Goal: Task Accomplishment & Management: Manage account settings

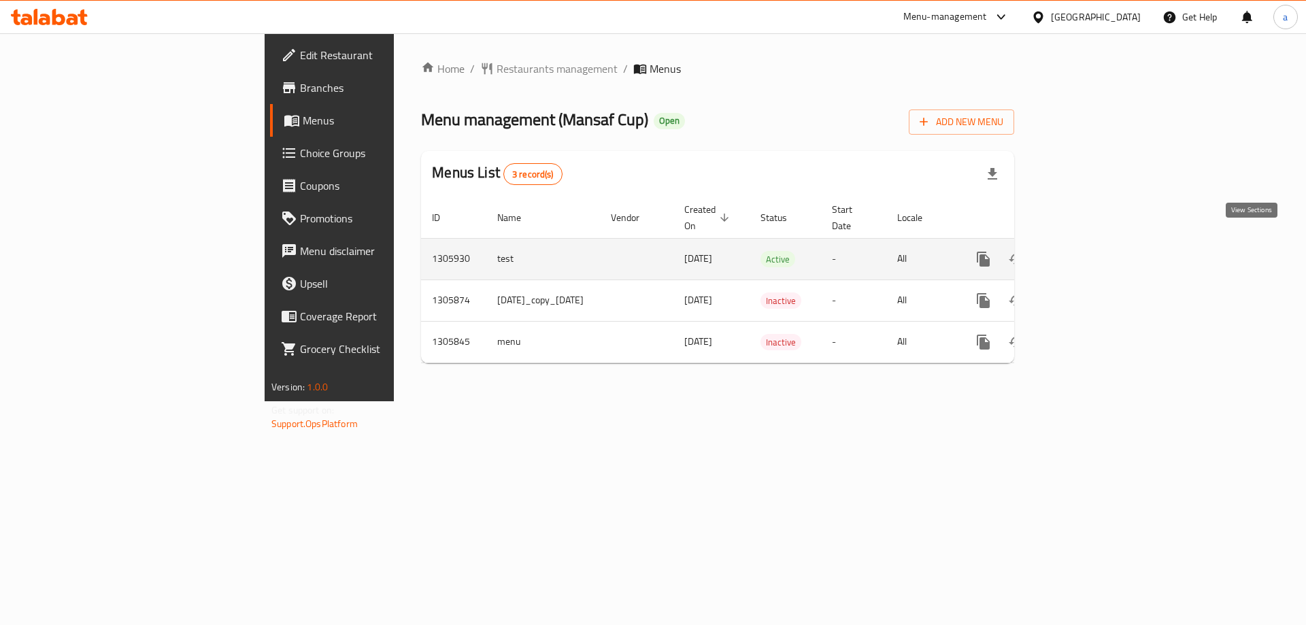
click at [1090, 251] on icon "enhanced table" at bounding box center [1081, 259] width 16 height 16
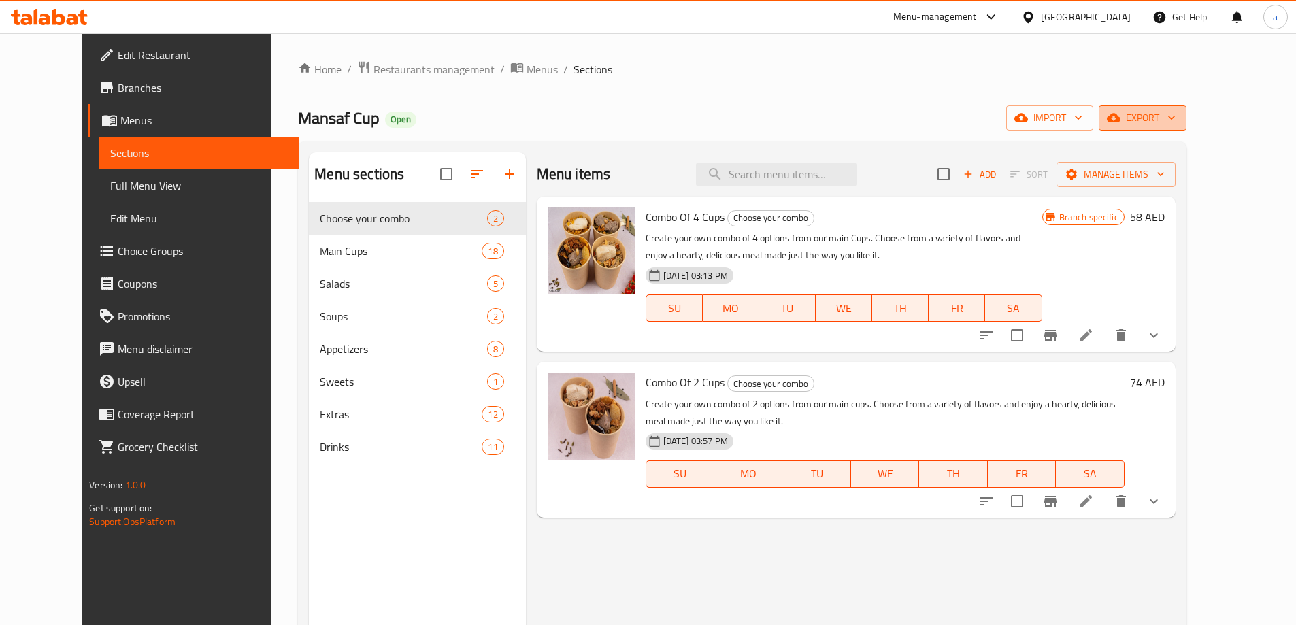
click at [1176, 123] on span "export" at bounding box center [1143, 118] width 66 height 17
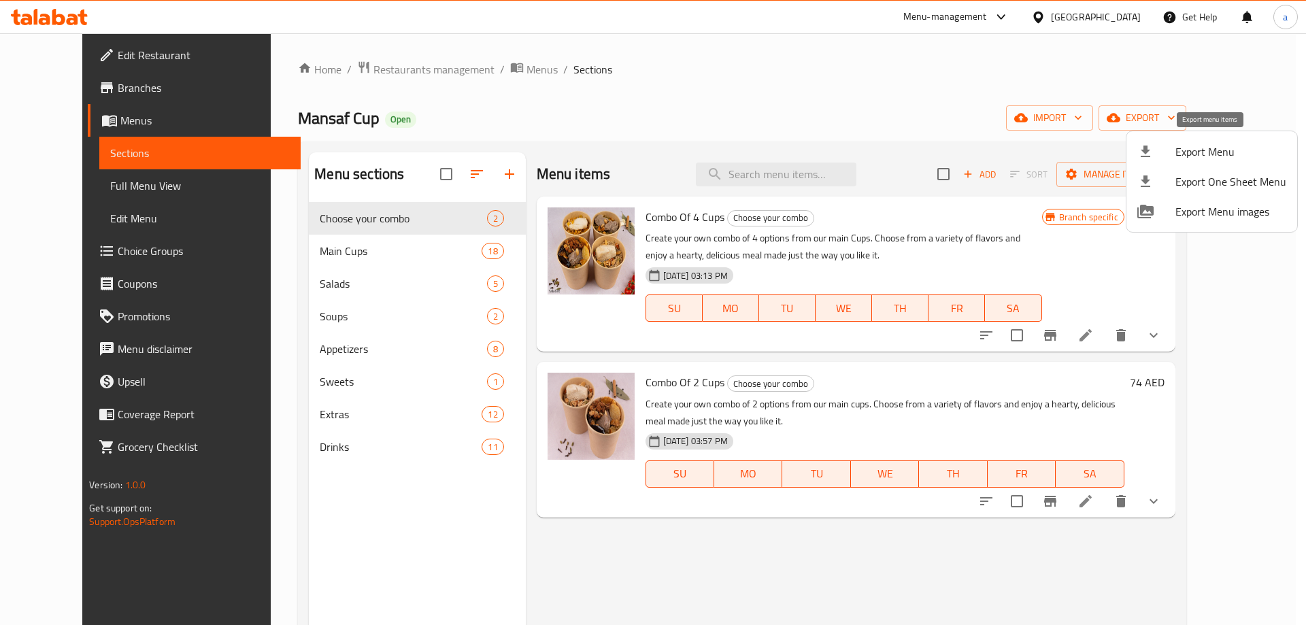
click at [1206, 147] on span "Export Menu" at bounding box center [1231, 152] width 111 height 16
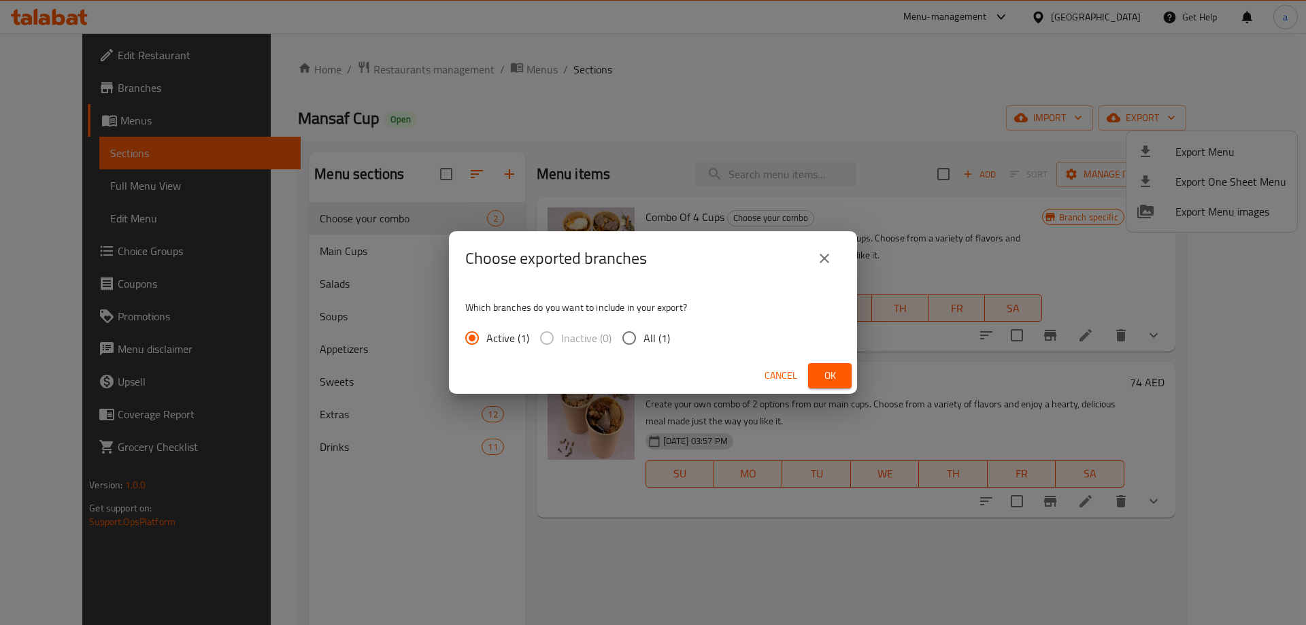
click at [648, 337] on span "All (1)" at bounding box center [657, 338] width 27 height 16
click at [644, 337] on input "All (1)" at bounding box center [629, 338] width 29 height 29
radio input "true"
click at [831, 378] on span "Ok" at bounding box center [830, 375] width 22 height 17
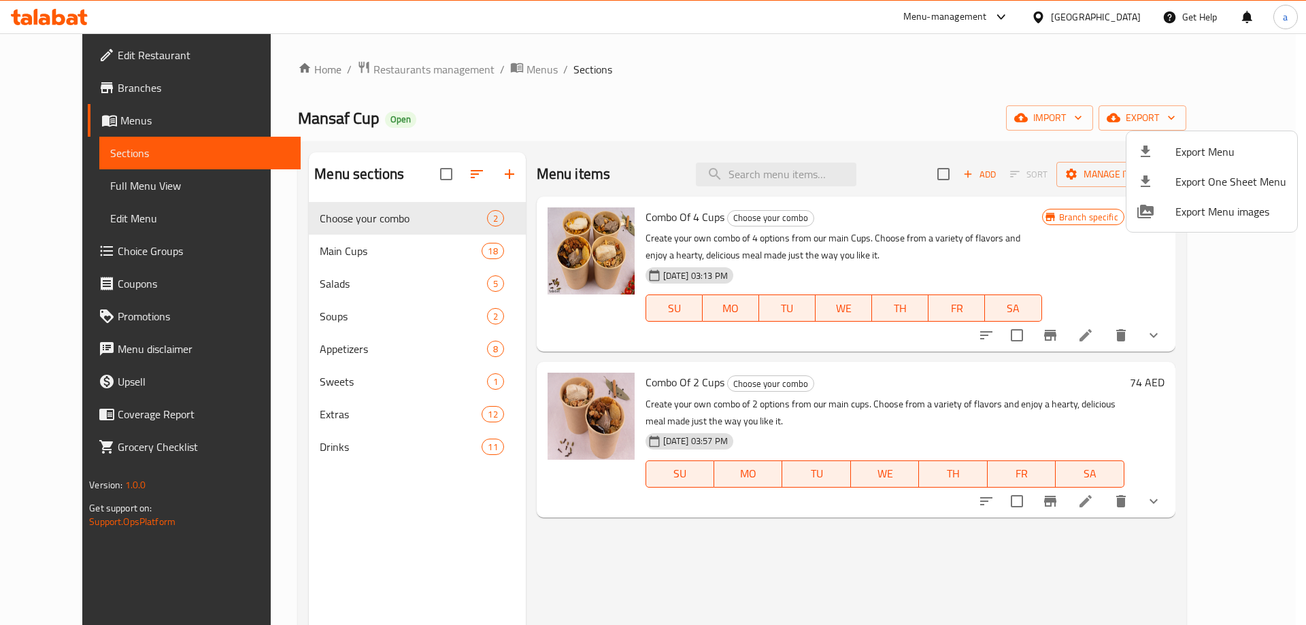
click at [639, 141] on div at bounding box center [653, 312] width 1306 height 625
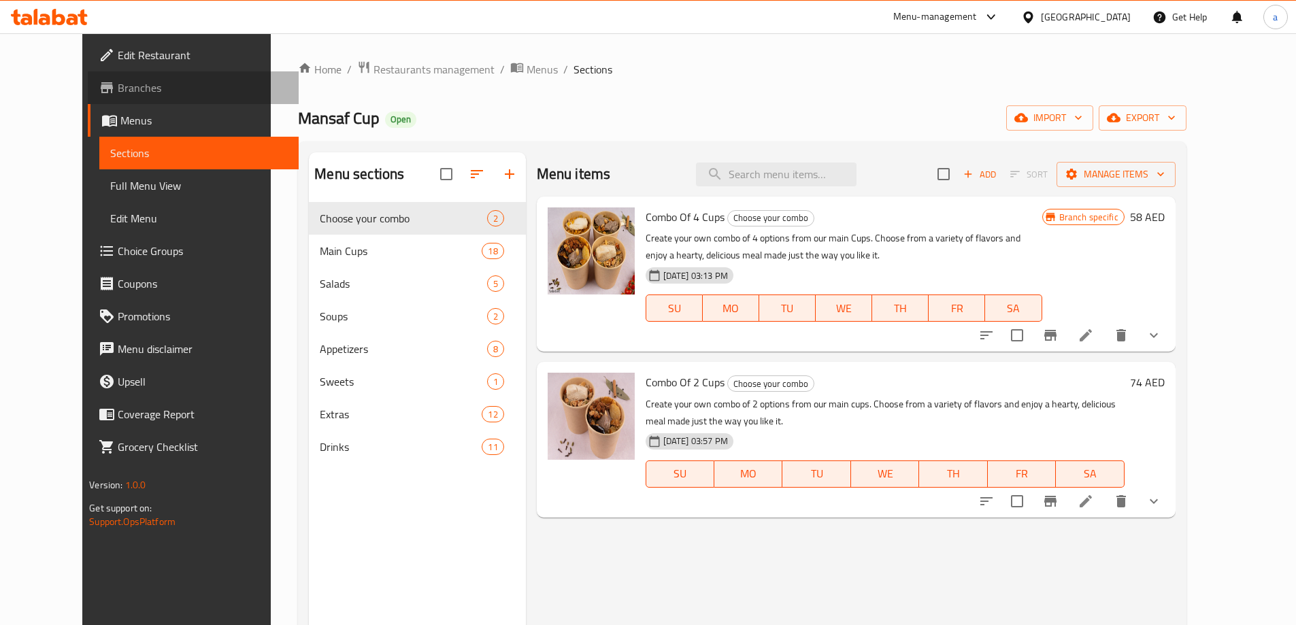
click at [118, 95] on span "Branches" at bounding box center [203, 88] width 170 height 16
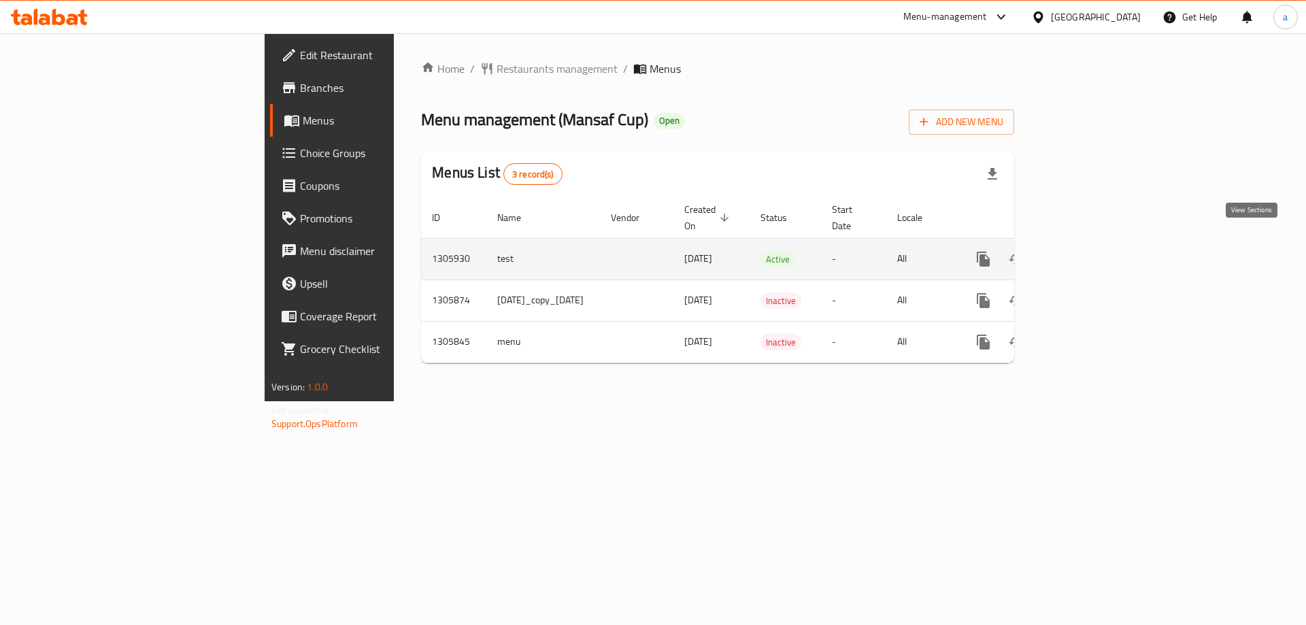
click at [1098, 250] on link "enhanced table" at bounding box center [1081, 259] width 33 height 33
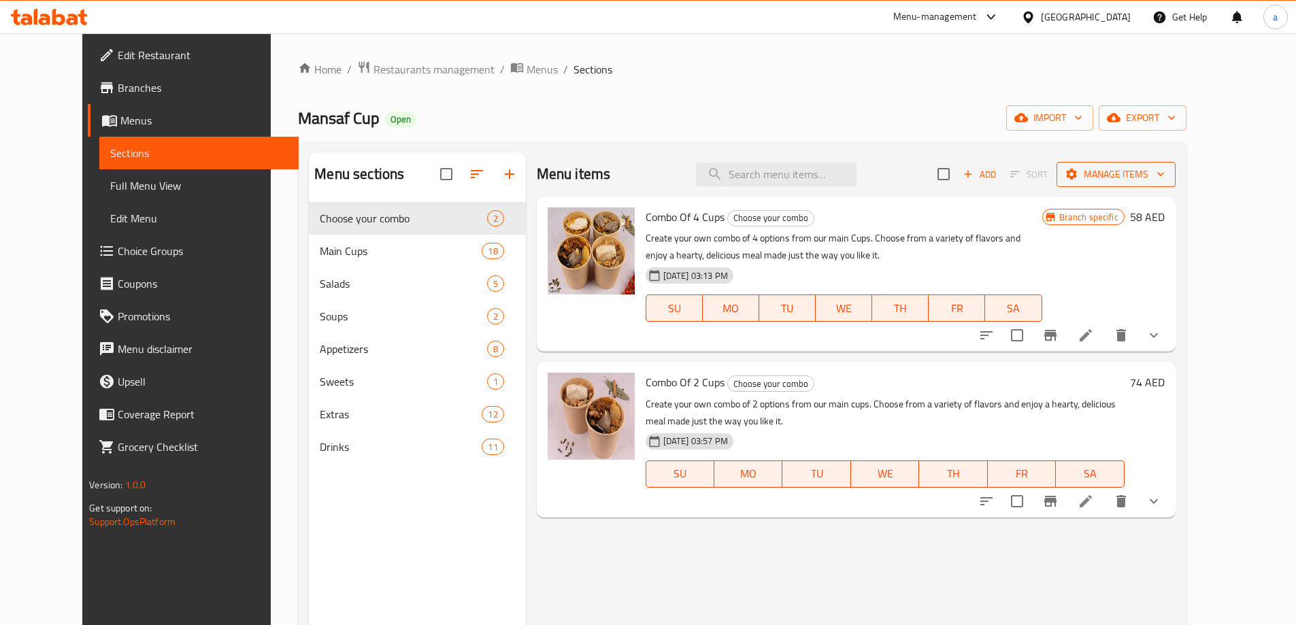
click at [1176, 163] on button "Manage items" at bounding box center [1115, 174] width 119 height 25
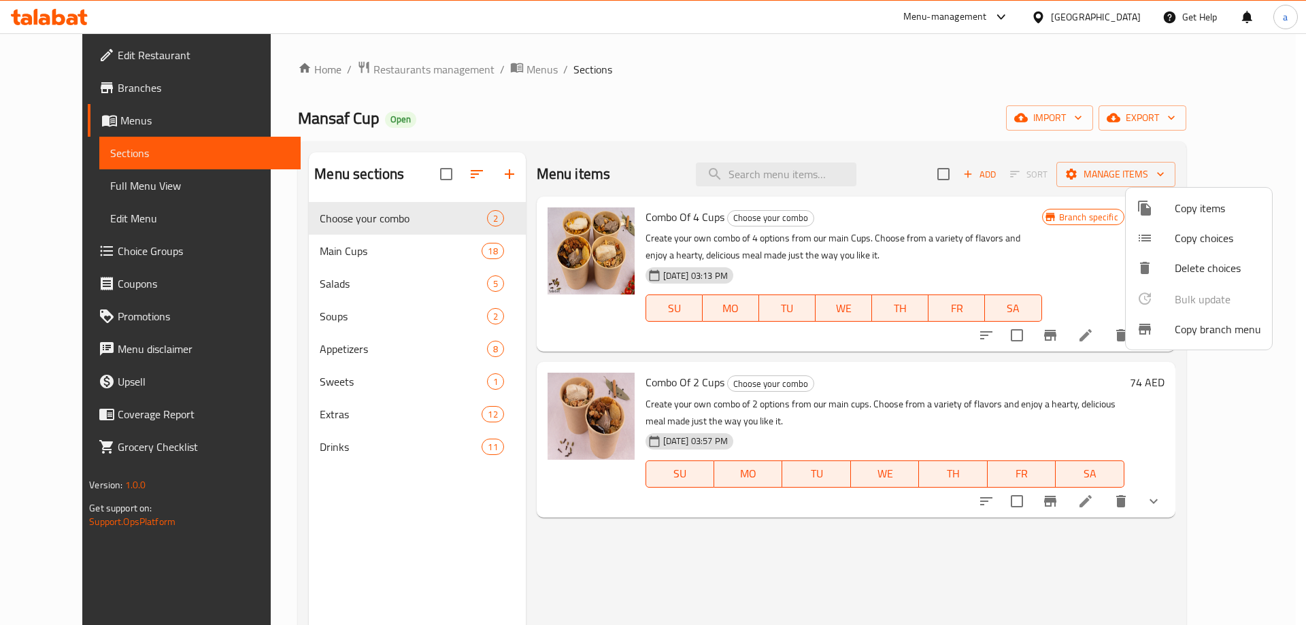
click at [1187, 331] on span "Copy branch menu" at bounding box center [1218, 329] width 86 height 16
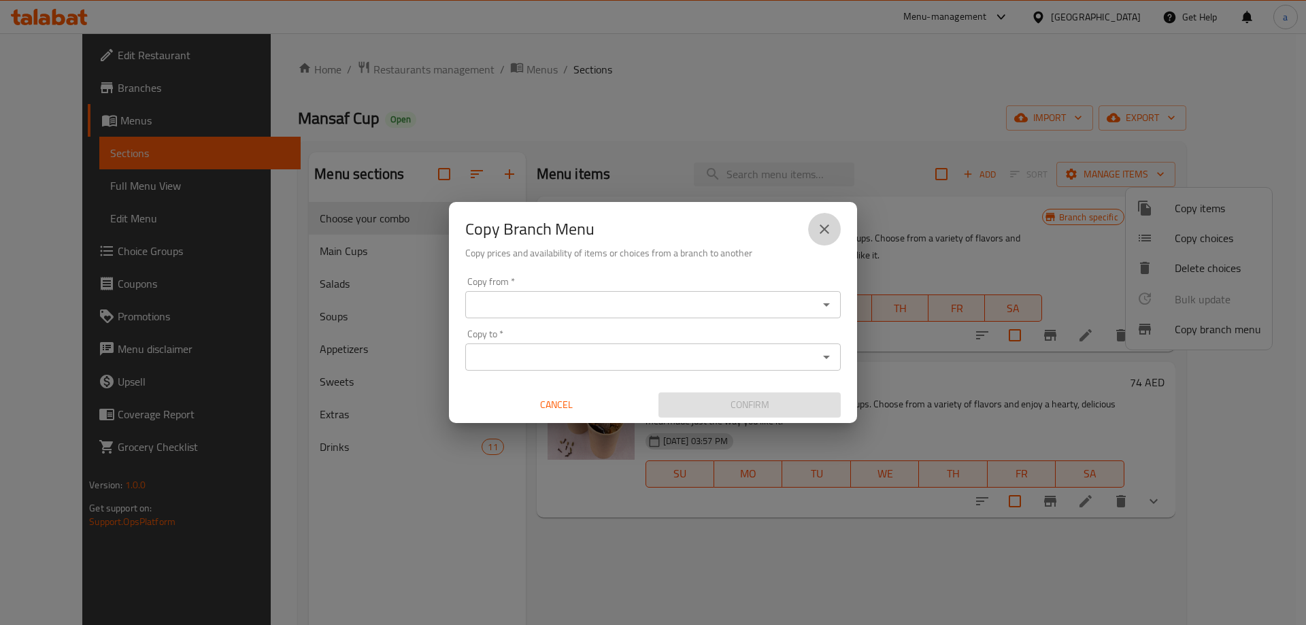
click at [824, 232] on icon "close" at bounding box center [824, 229] width 16 height 16
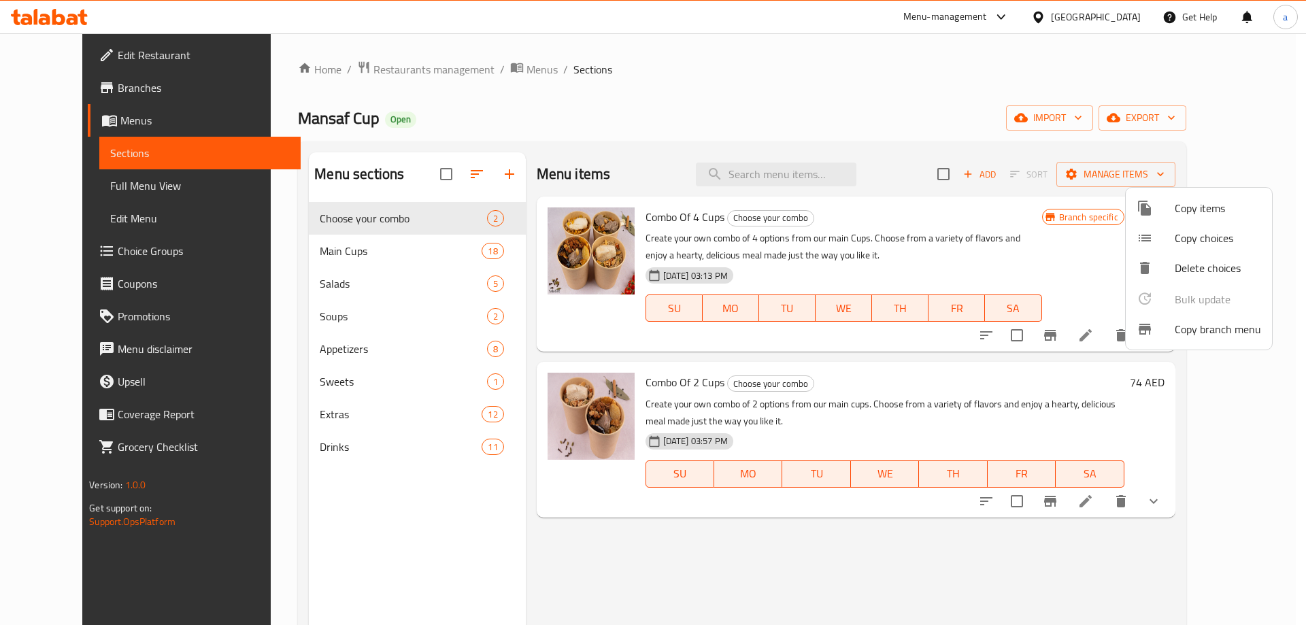
click at [1196, 124] on div at bounding box center [653, 312] width 1306 height 625
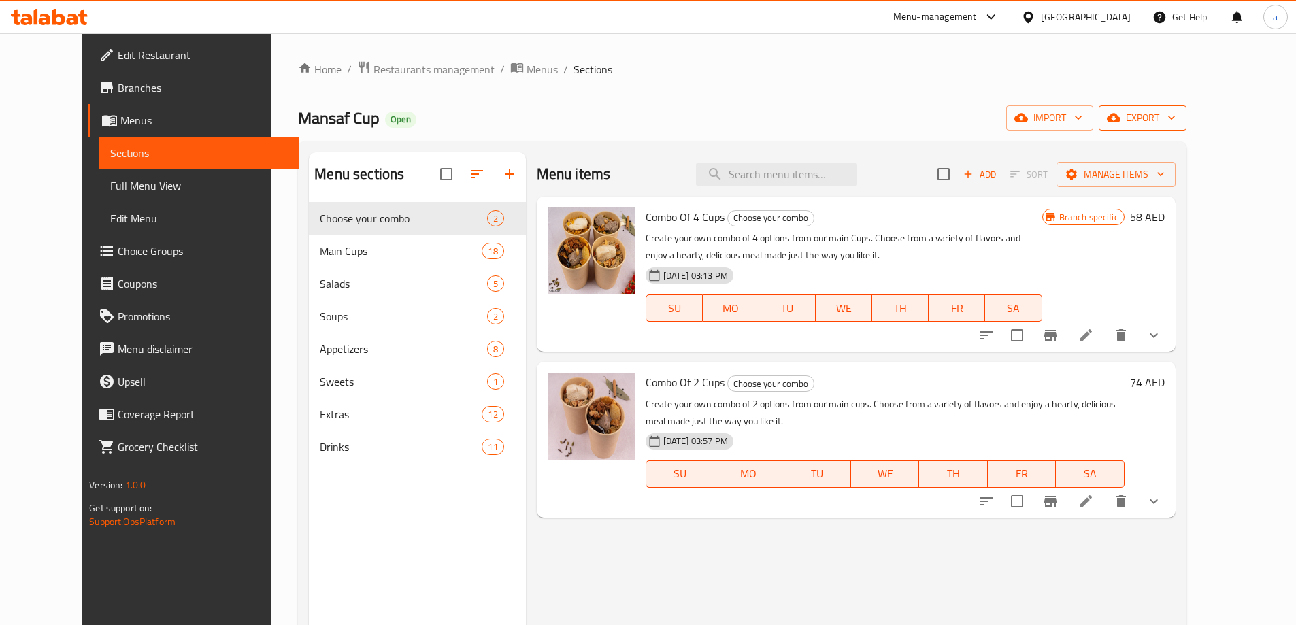
click at [1176, 115] on span "export" at bounding box center [1143, 118] width 66 height 17
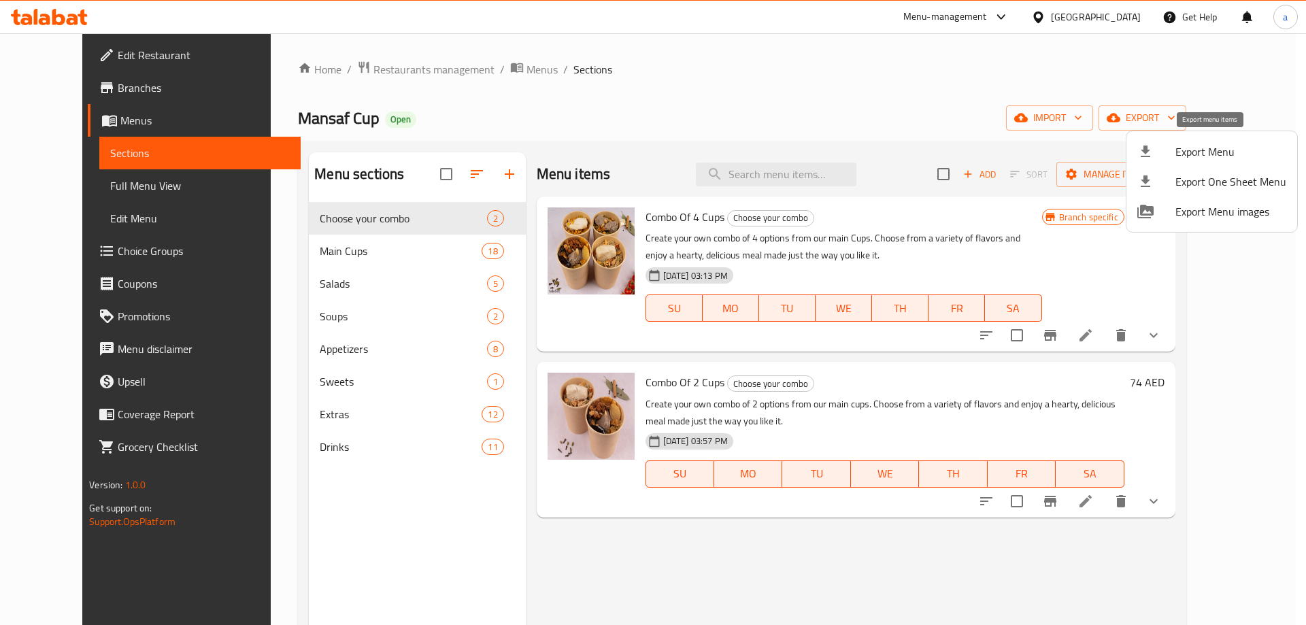
click at [1195, 149] on span "Export Menu" at bounding box center [1231, 152] width 111 height 16
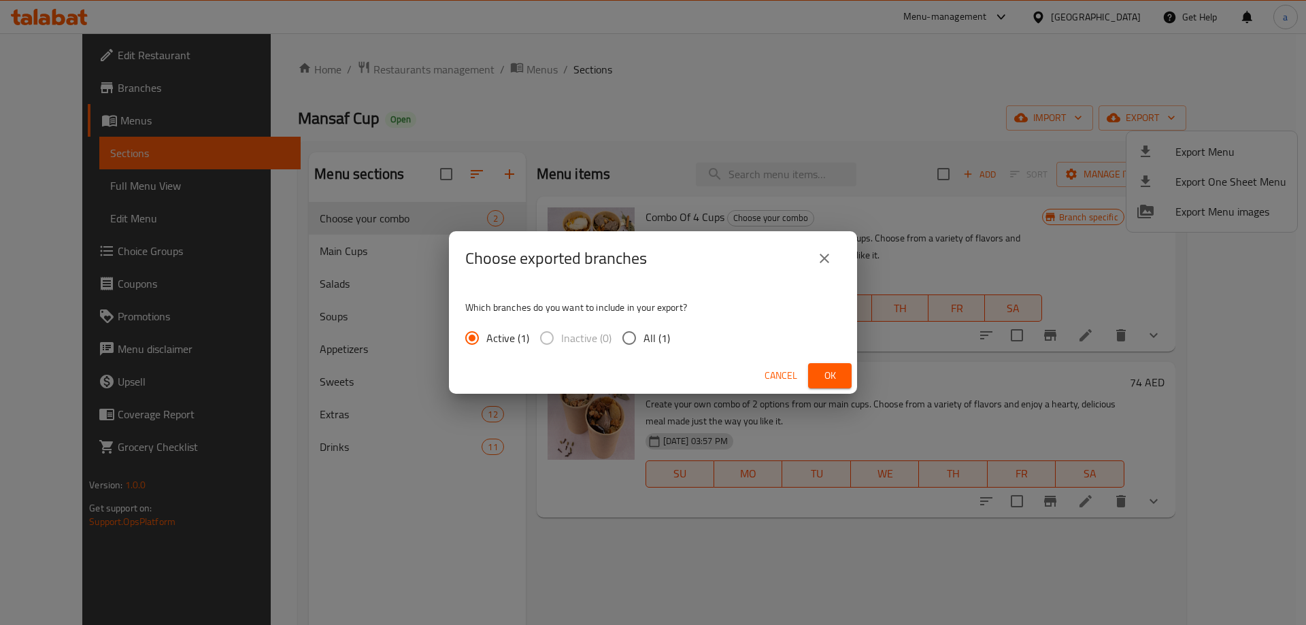
click at [651, 342] on span "All (1)" at bounding box center [657, 338] width 27 height 16
click at [644, 342] on input "All (1)" at bounding box center [629, 338] width 29 height 29
radio input "true"
click at [811, 367] on button "Ok" at bounding box center [830, 375] width 44 height 25
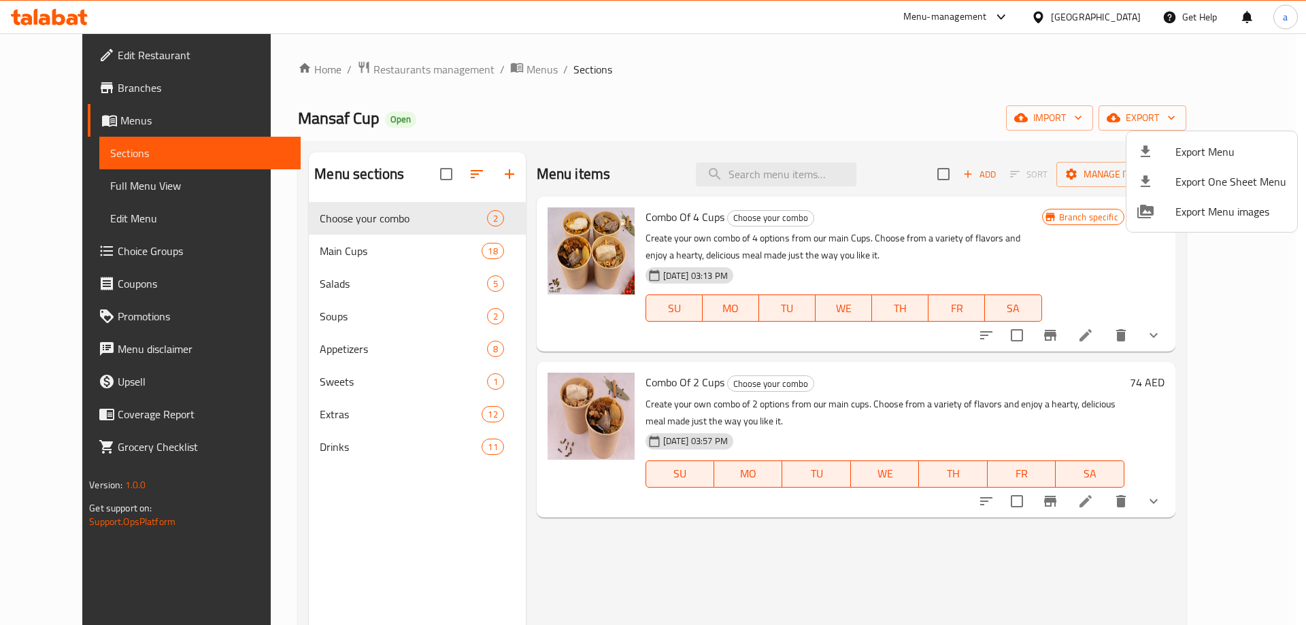
click at [315, 254] on div at bounding box center [653, 312] width 1306 height 625
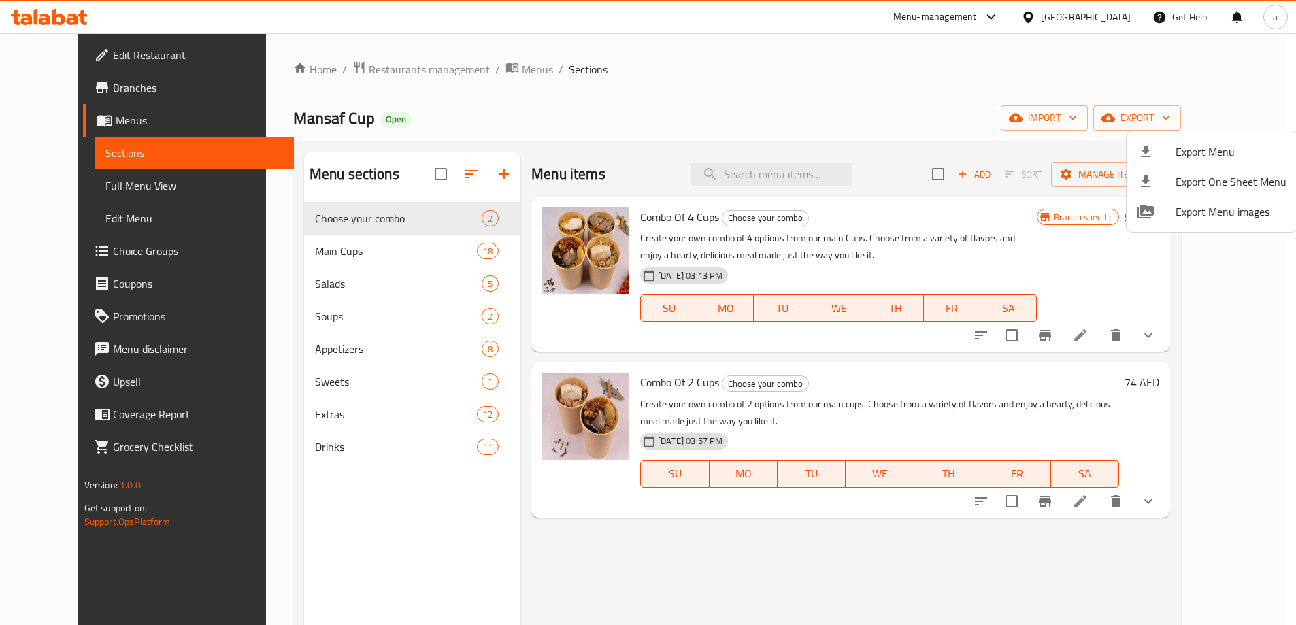
click at [315, 254] on span "Main Cups" at bounding box center [396, 251] width 162 height 16
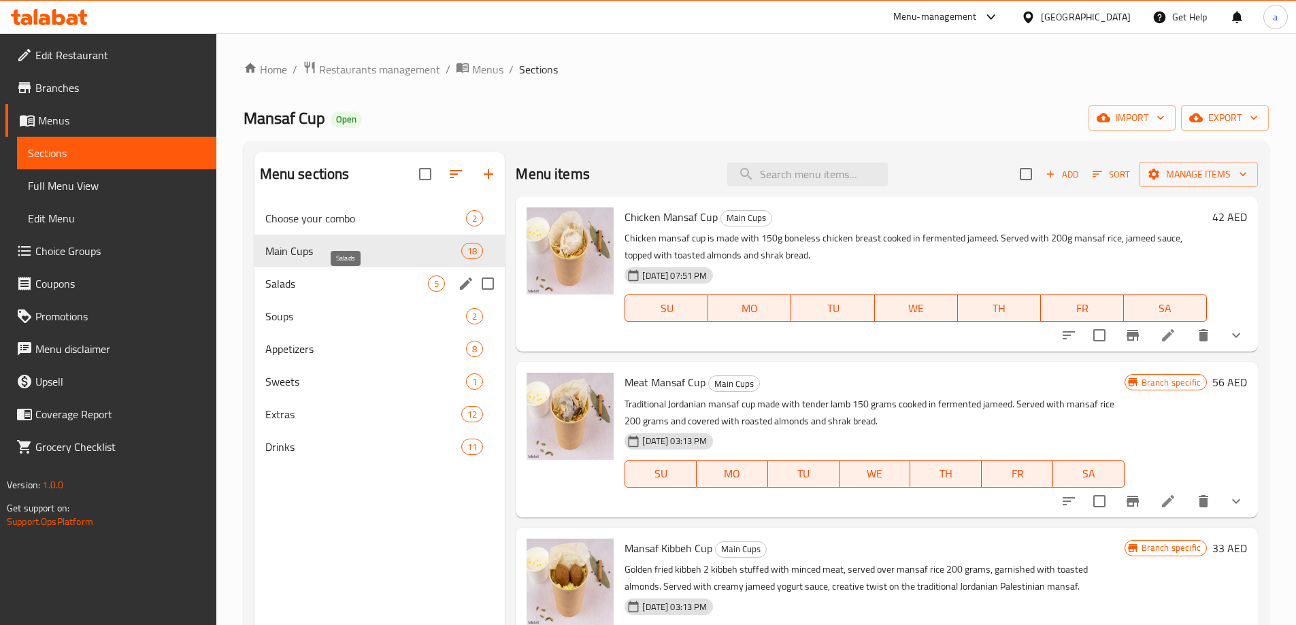
click at [306, 288] on span "Salads" at bounding box center [346, 284] width 163 height 16
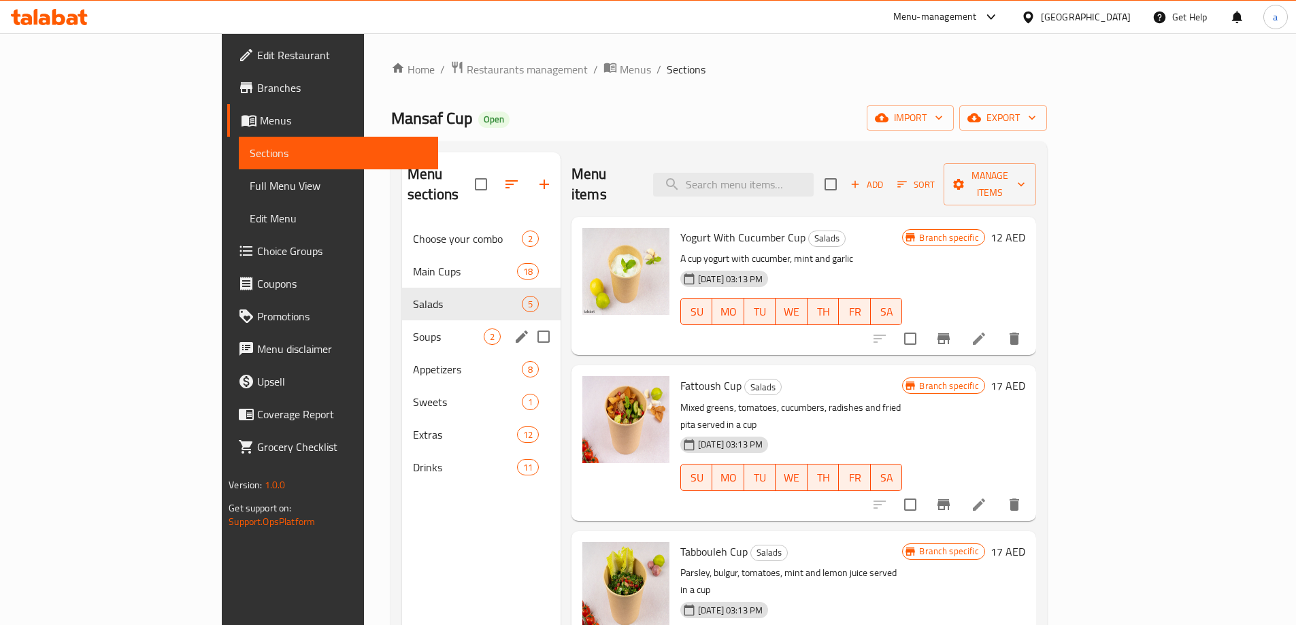
click at [402, 328] on div "Soups 2" at bounding box center [481, 336] width 159 height 33
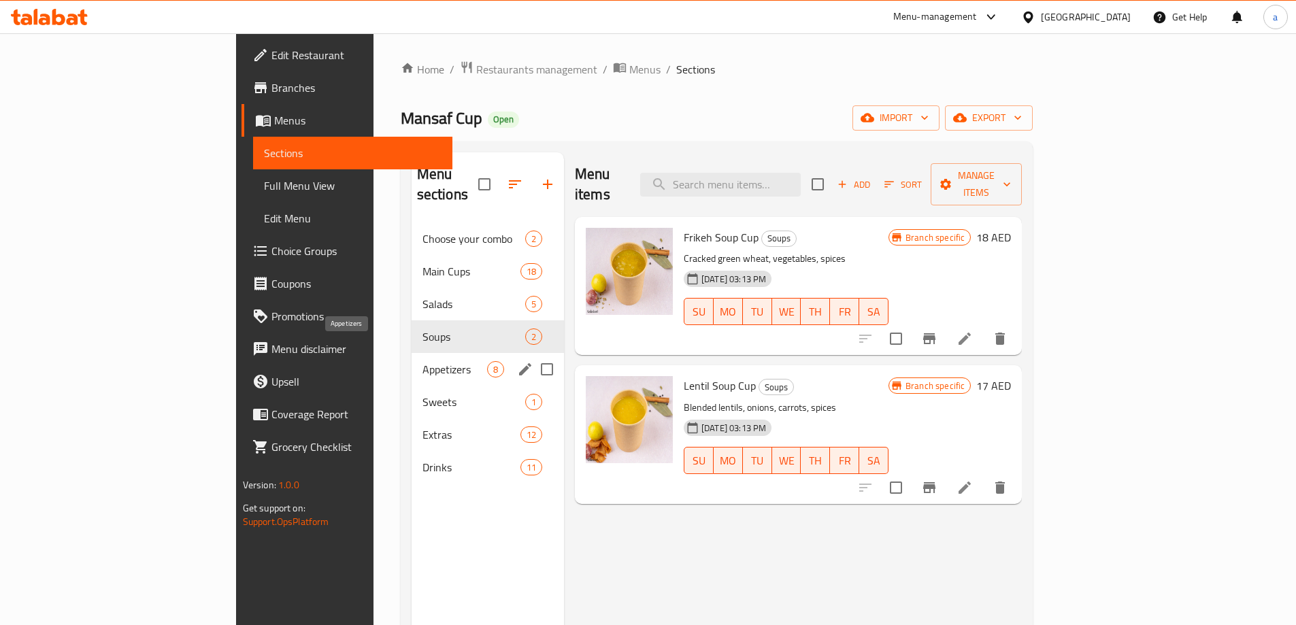
click at [422, 361] on span "Appetizers" at bounding box center [454, 369] width 65 height 16
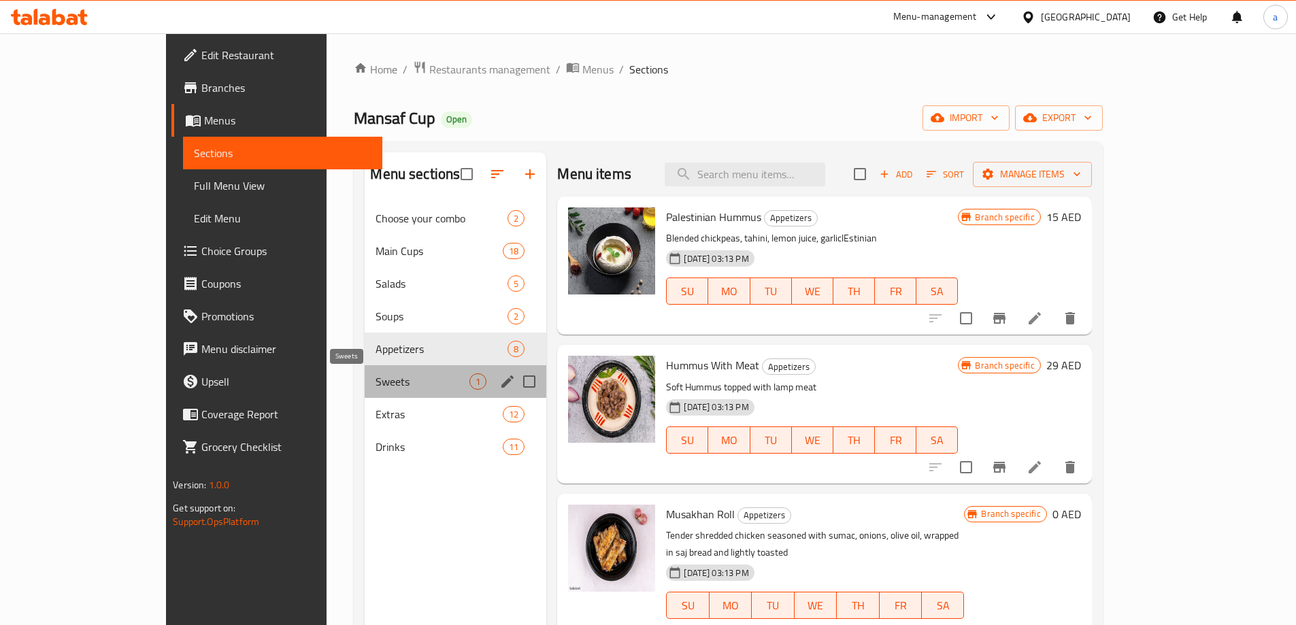
click at [376, 384] on span "Sweets" at bounding box center [423, 381] width 94 height 16
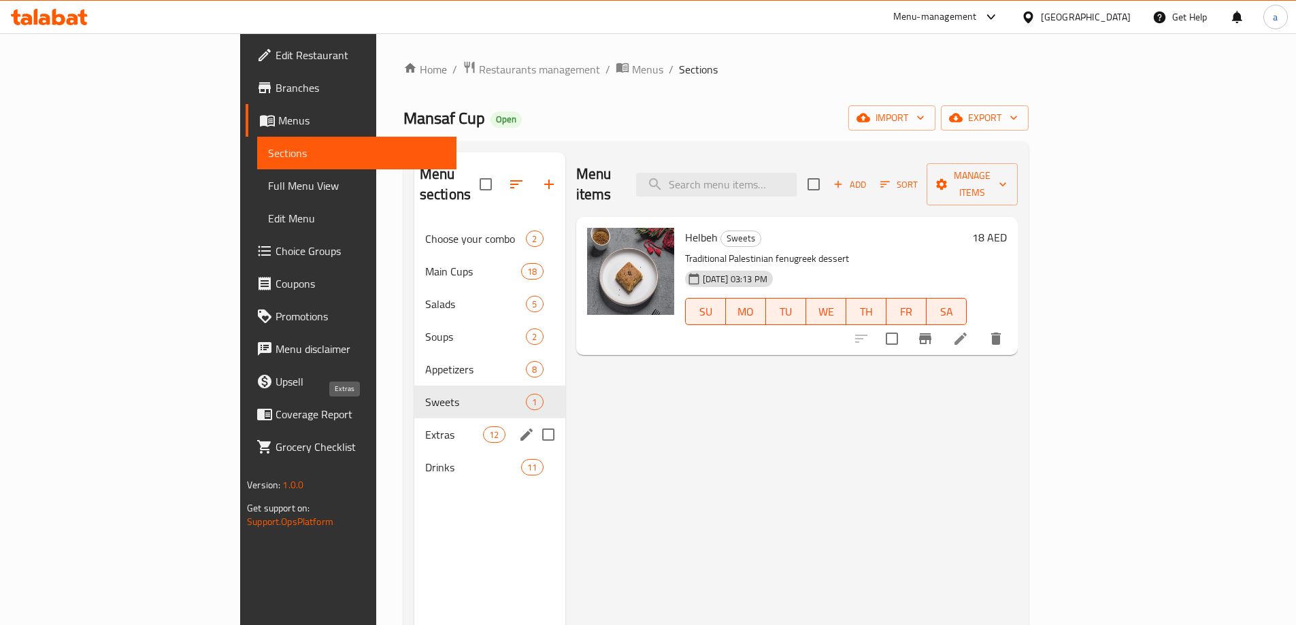
click at [425, 427] on span "Extras" at bounding box center [454, 435] width 58 height 16
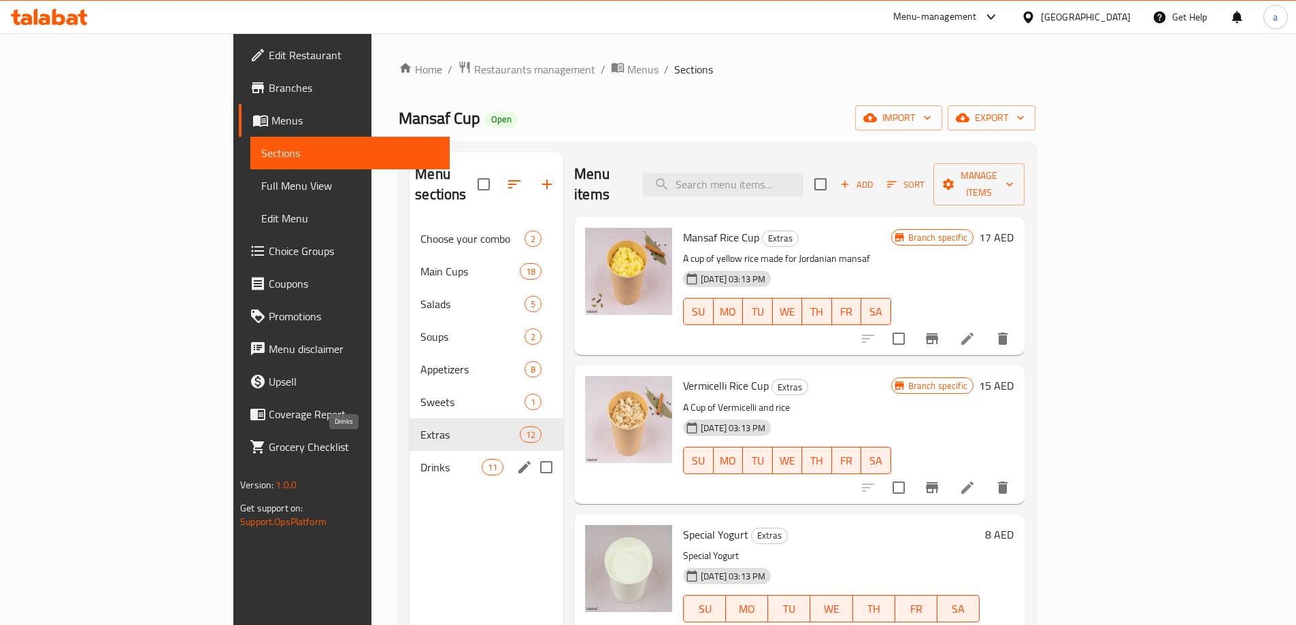
click at [420, 459] on span "Drinks" at bounding box center [450, 467] width 61 height 16
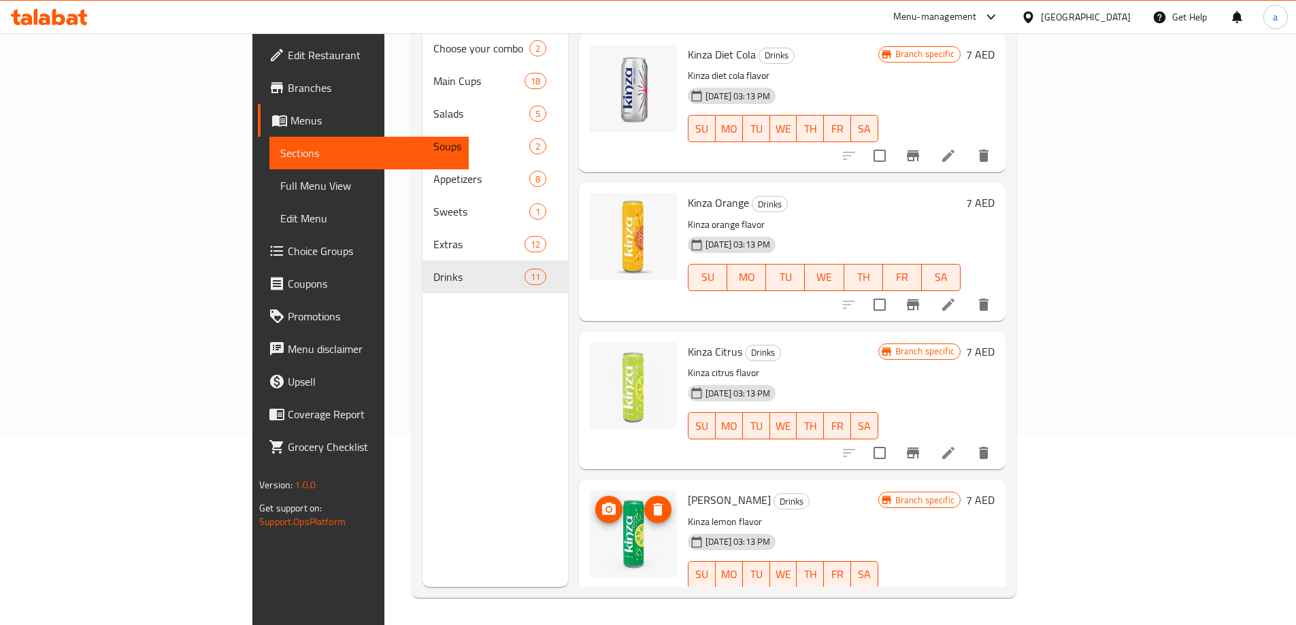
scroll to position [1044, 0]
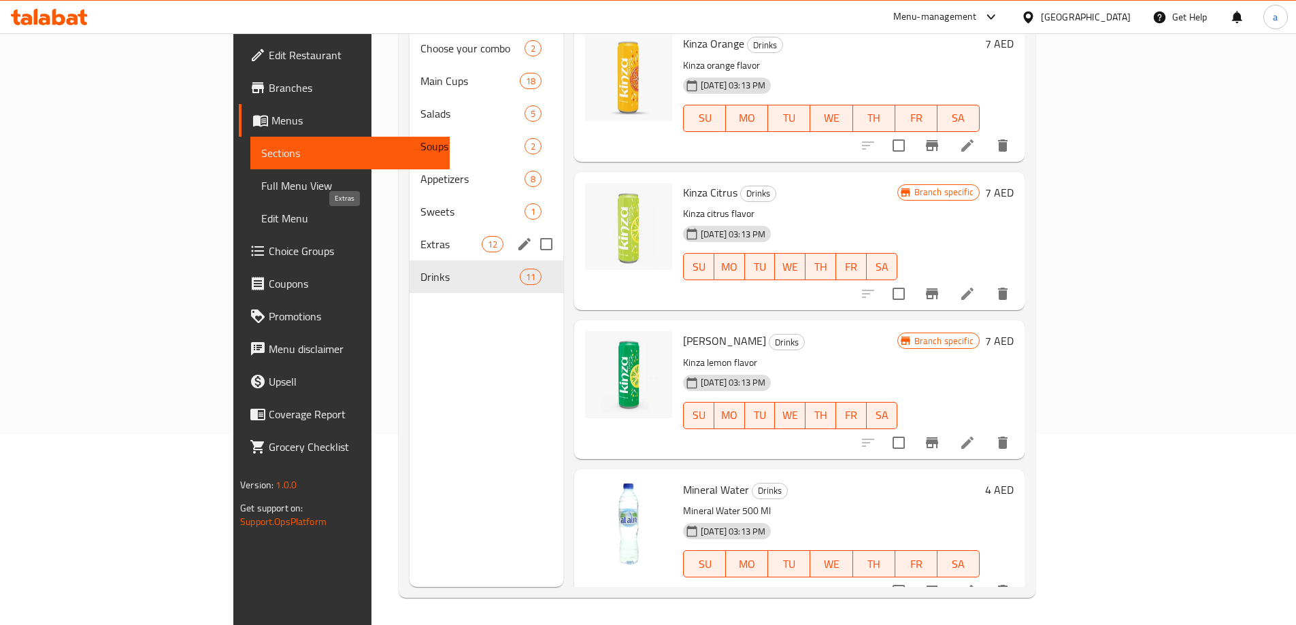
click at [420, 236] on span "Extras" at bounding box center [450, 244] width 61 height 16
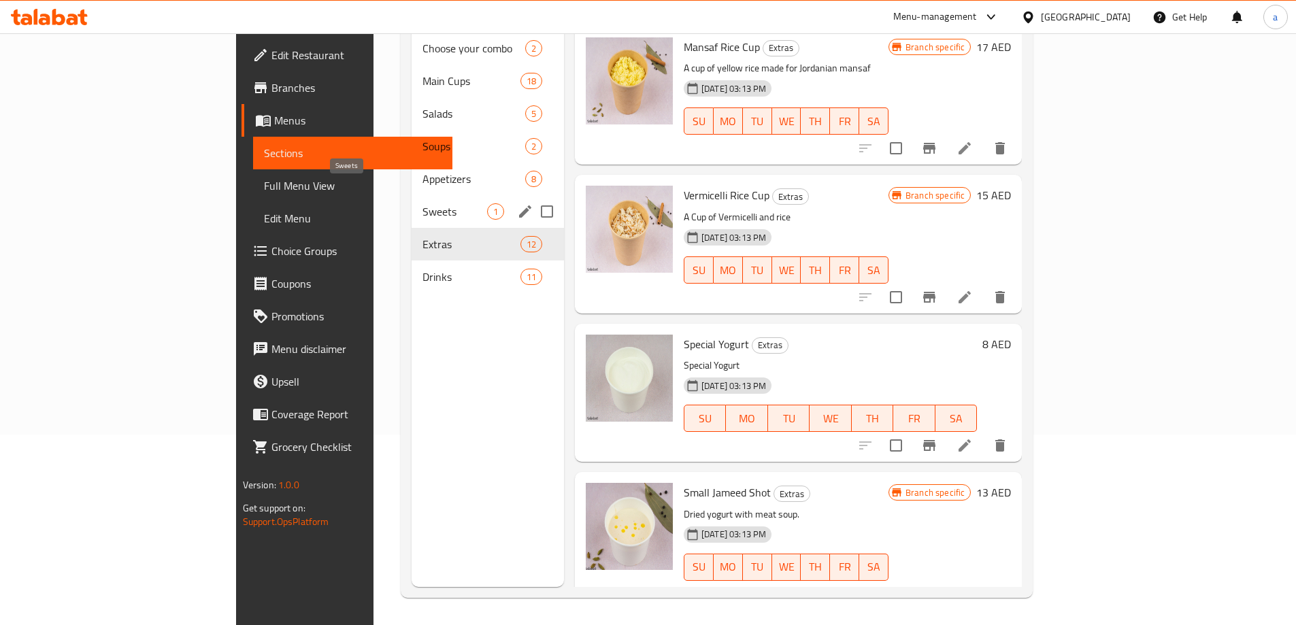
click at [422, 203] on span "Sweets" at bounding box center [454, 211] width 65 height 16
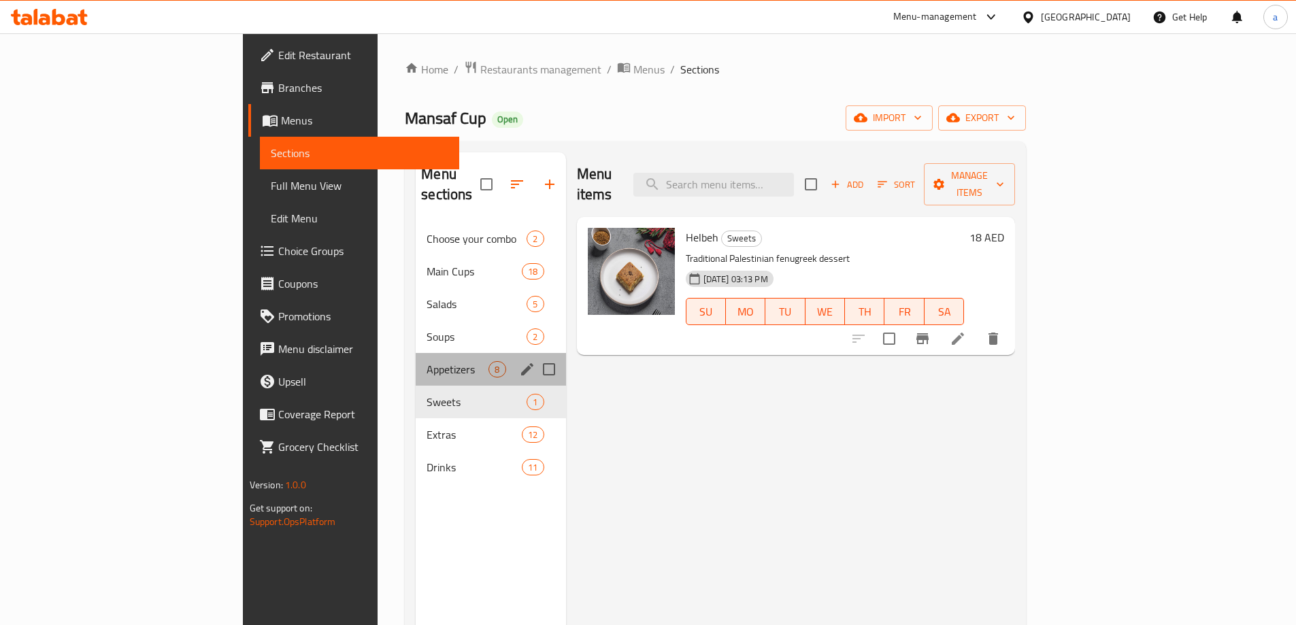
click at [416, 353] on div "Appetizers 8" at bounding box center [491, 369] width 150 height 33
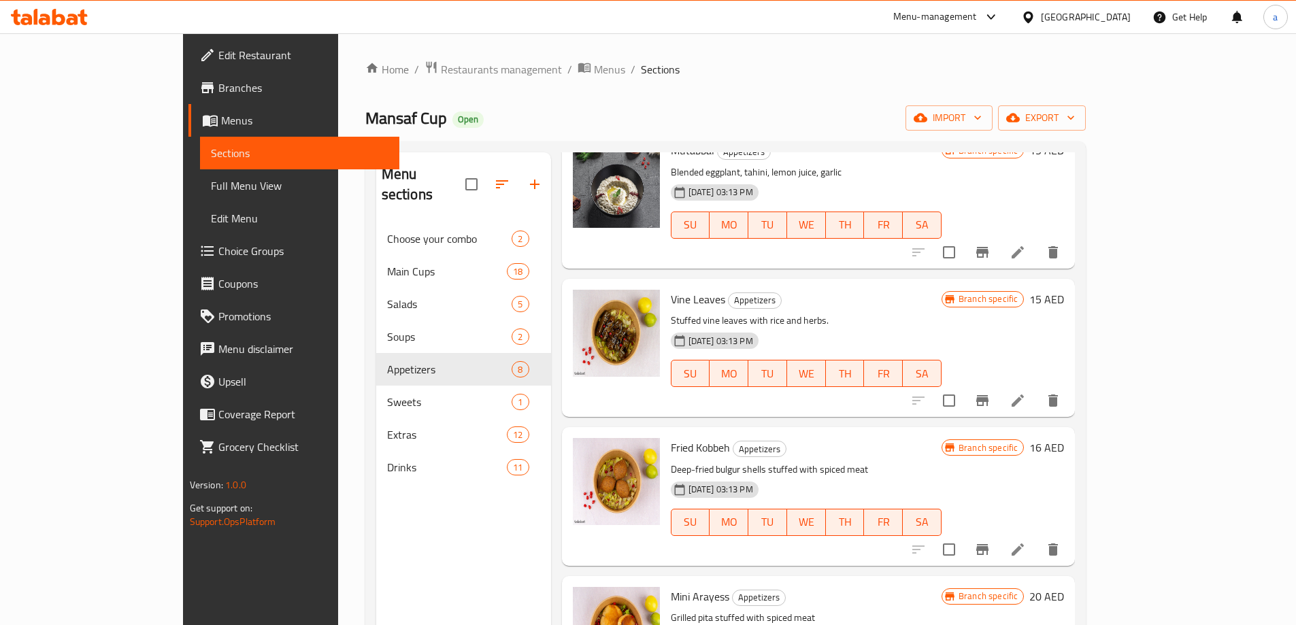
scroll to position [598, 0]
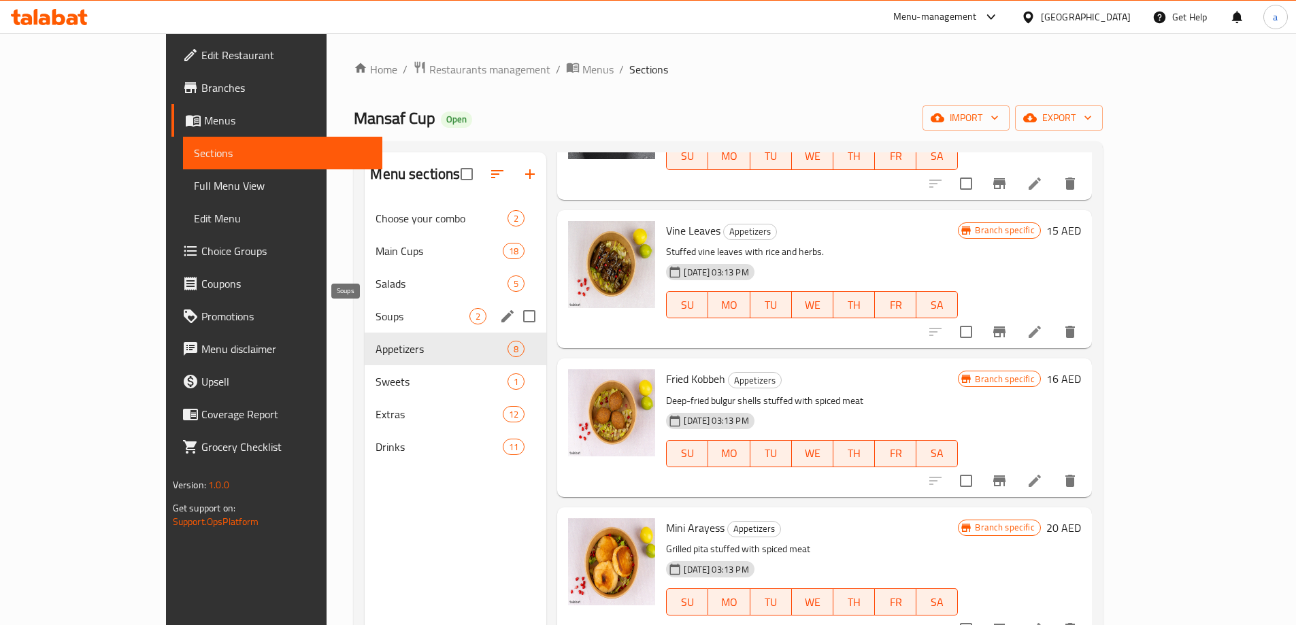
click at [376, 310] on span "Soups" at bounding box center [423, 316] width 94 height 16
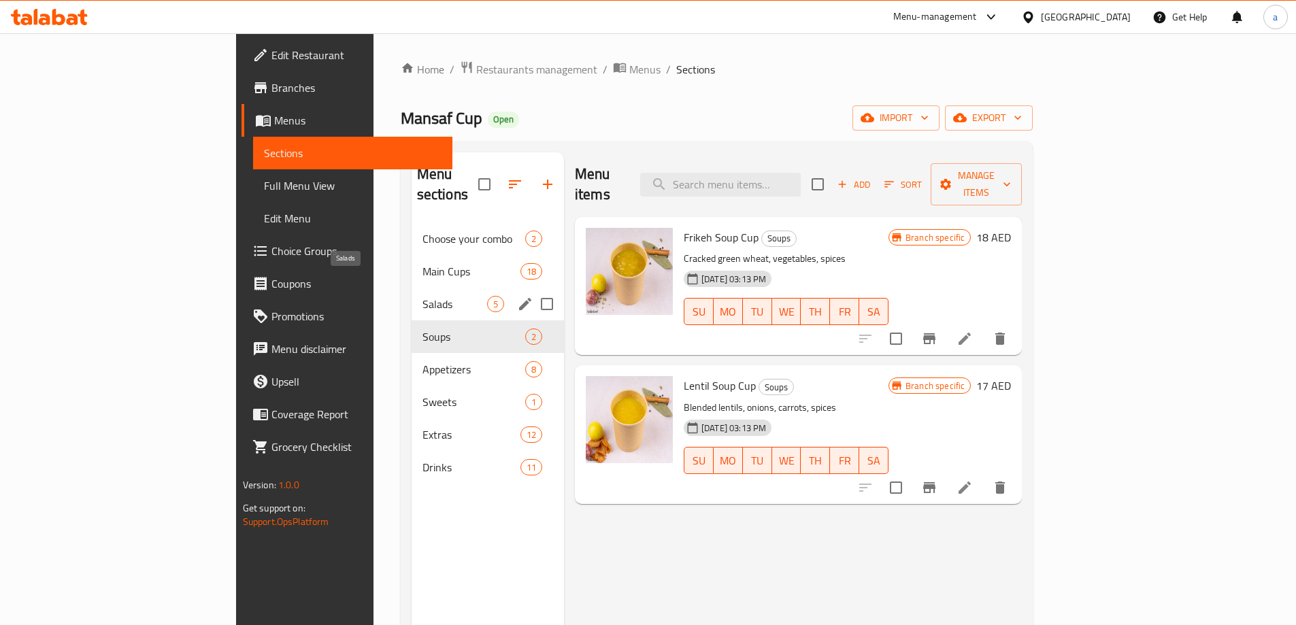
click at [422, 296] on span "Salads" at bounding box center [454, 304] width 65 height 16
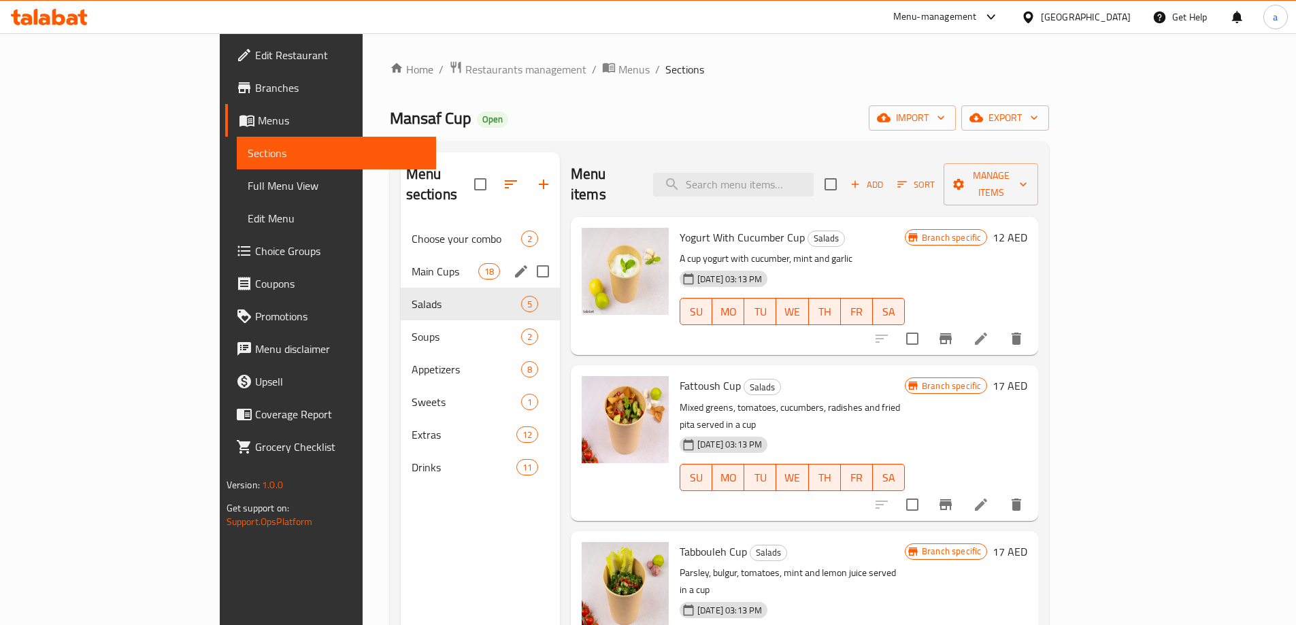
click at [401, 261] on div "Main Cups 18" at bounding box center [480, 271] width 159 height 33
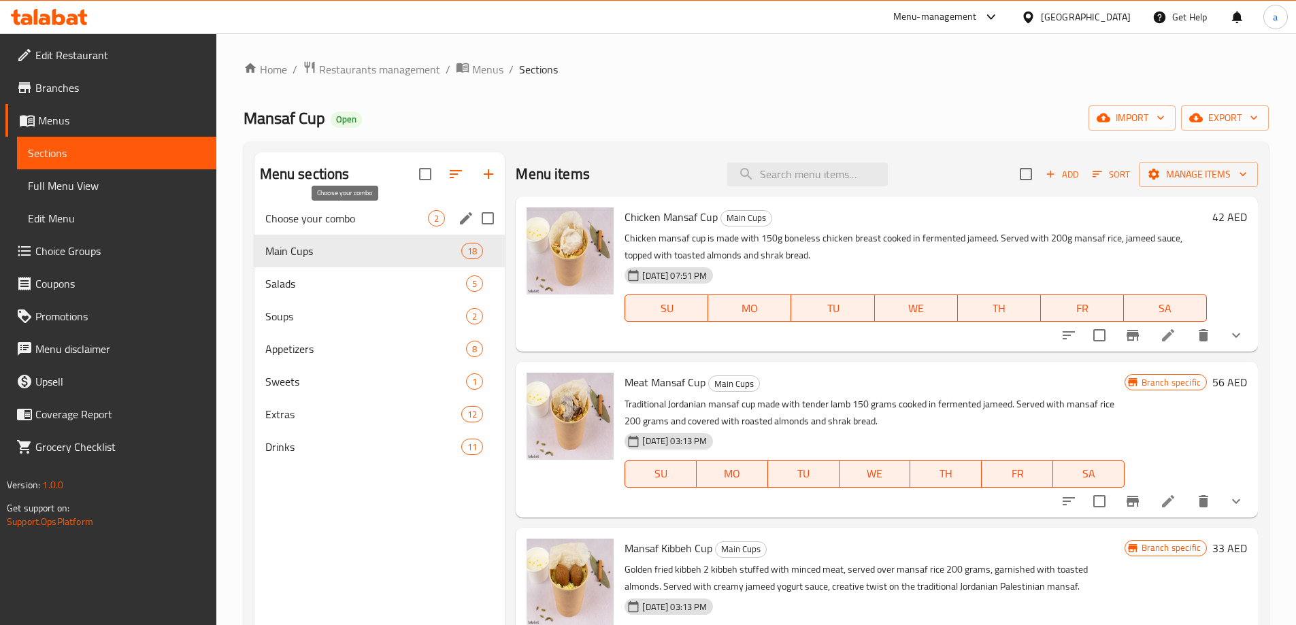
click at [333, 214] on span "Choose your combo" at bounding box center [346, 218] width 163 height 16
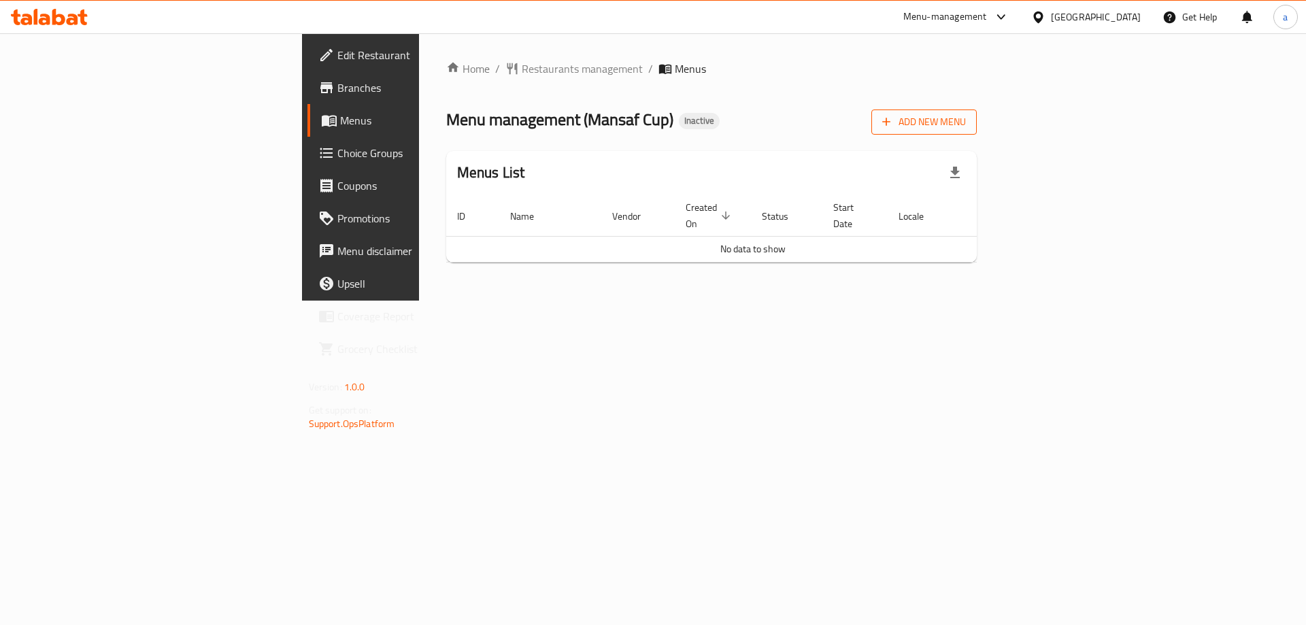
click at [966, 127] on span "Add New Menu" at bounding box center [924, 122] width 84 height 17
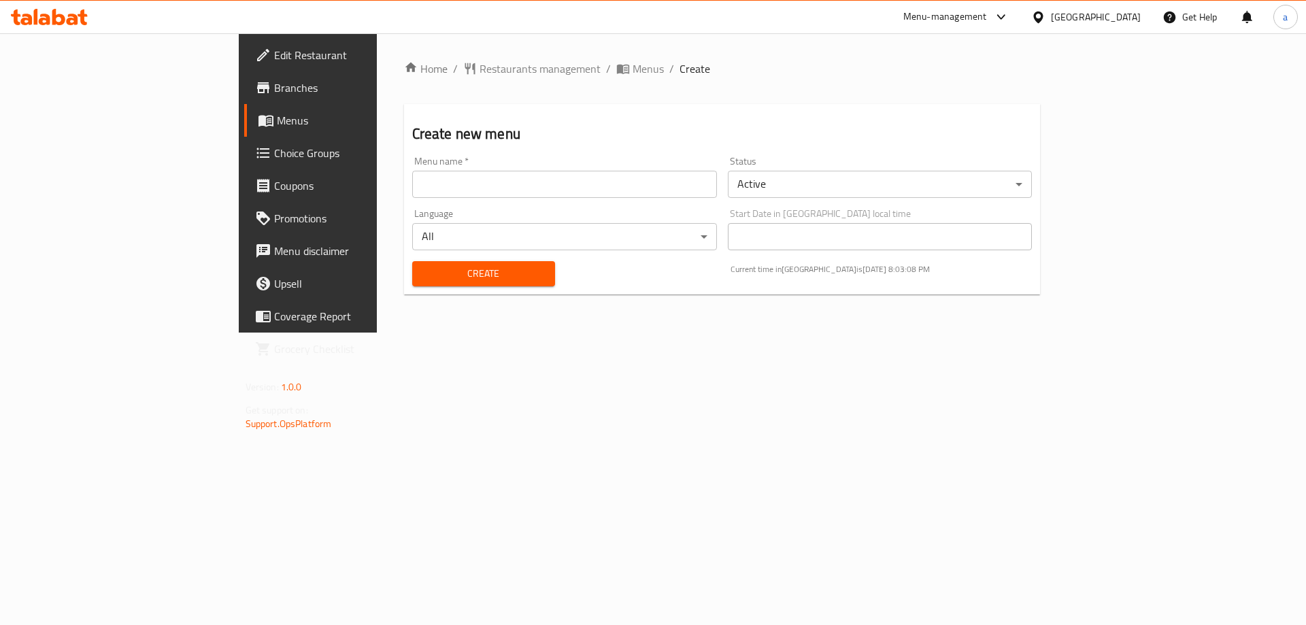
click at [442, 190] on input "text" at bounding box center [564, 184] width 305 height 27
click at [412, 186] on input "10/9/2025" at bounding box center [564, 184] width 305 height 27
type input "11/9/2025"
click at [412, 261] on button "Create" at bounding box center [483, 273] width 143 height 25
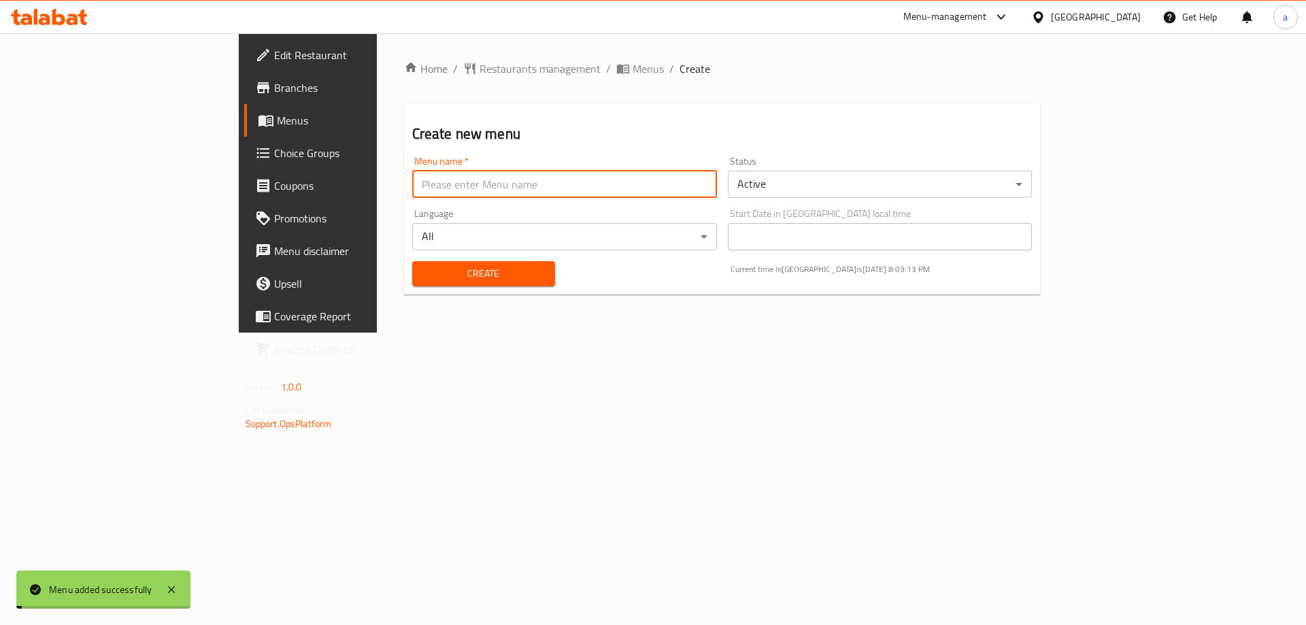
click at [277, 125] on span "Menus" at bounding box center [361, 120] width 169 height 16
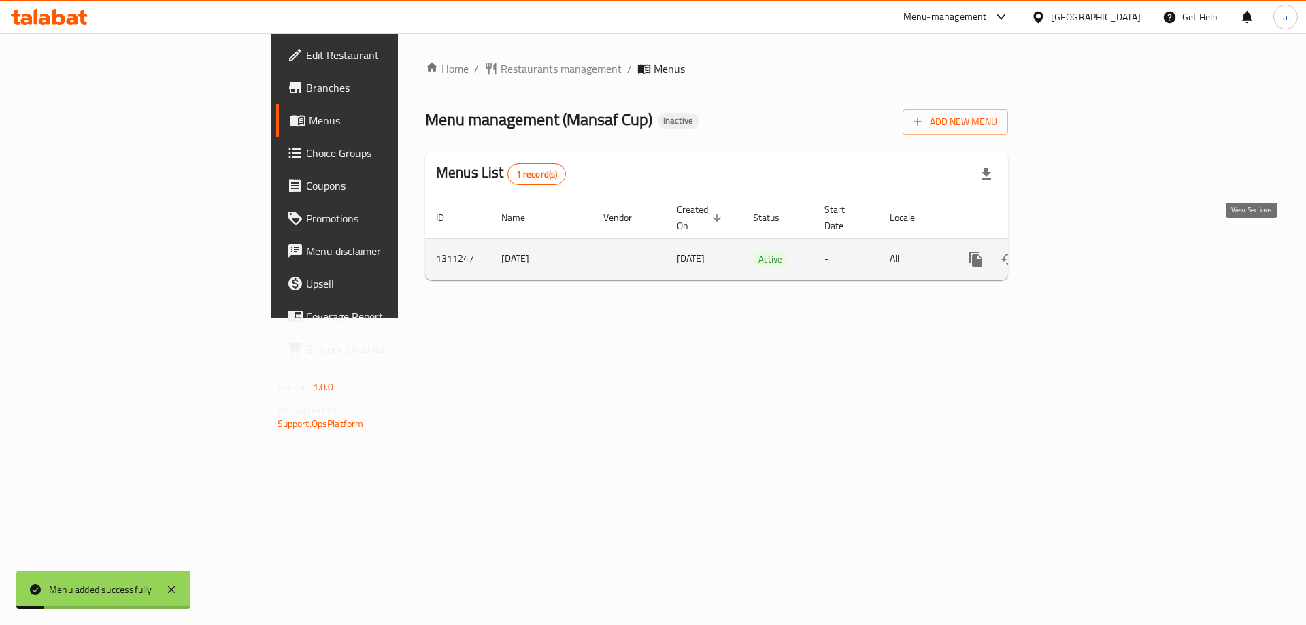
click at [1080, 253] on icon "enhanced table" at bounding box center [1074, 259] width 12 height 12
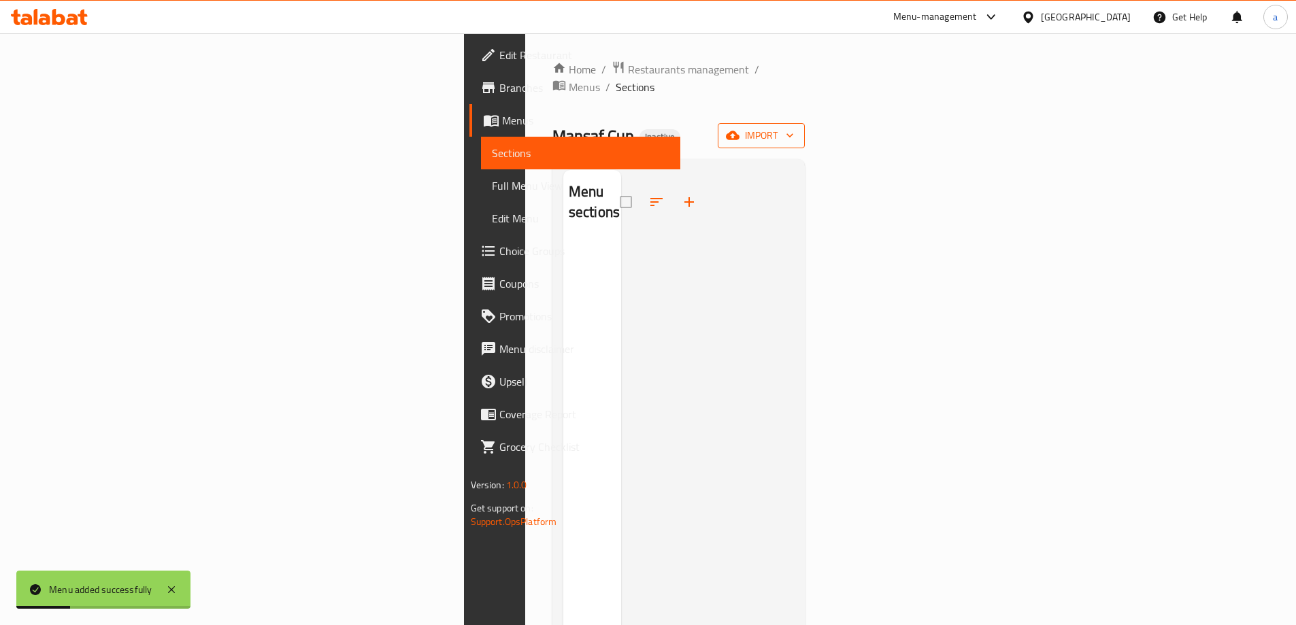
click at [794, 127] on span "import" at bounding box center [761, 135] width 65 height 17
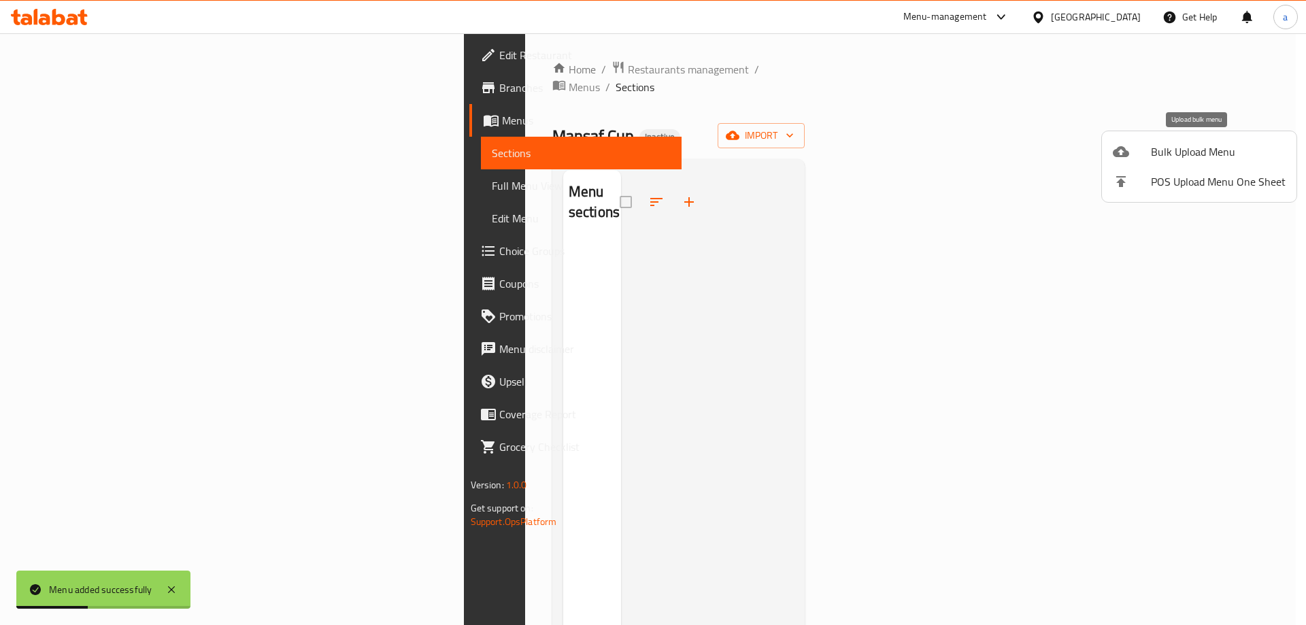
click at [1196, 146] on span "Bulk Upload Menu" at bounding box center [1218, 152] width 135 height 16
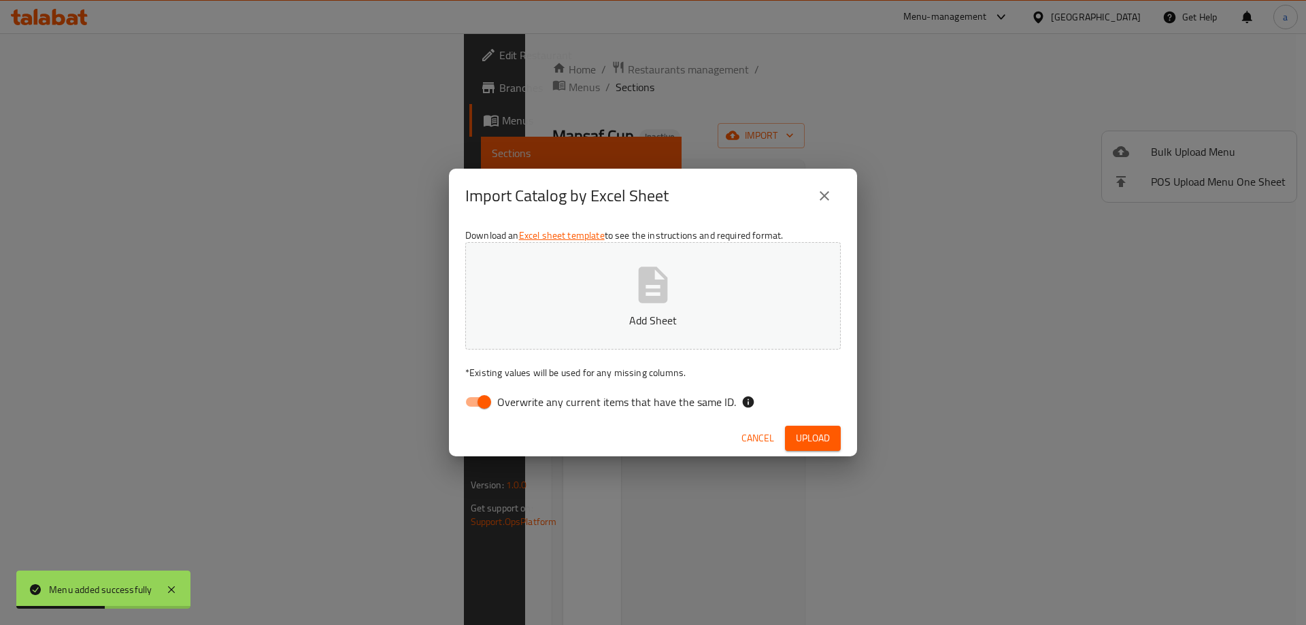
click at [482, 414] on input "Overwrite any current items that have the same ID." at bounding box center [485, 402] width 78 height 26
checkbox input "false"
click at [521, 320] on p "Add Sheet" at bounding box center [652, 320] width 333 height 16
click at [805, 438] on span "Upload" at bounding box center [813, 438] width 34 height 17
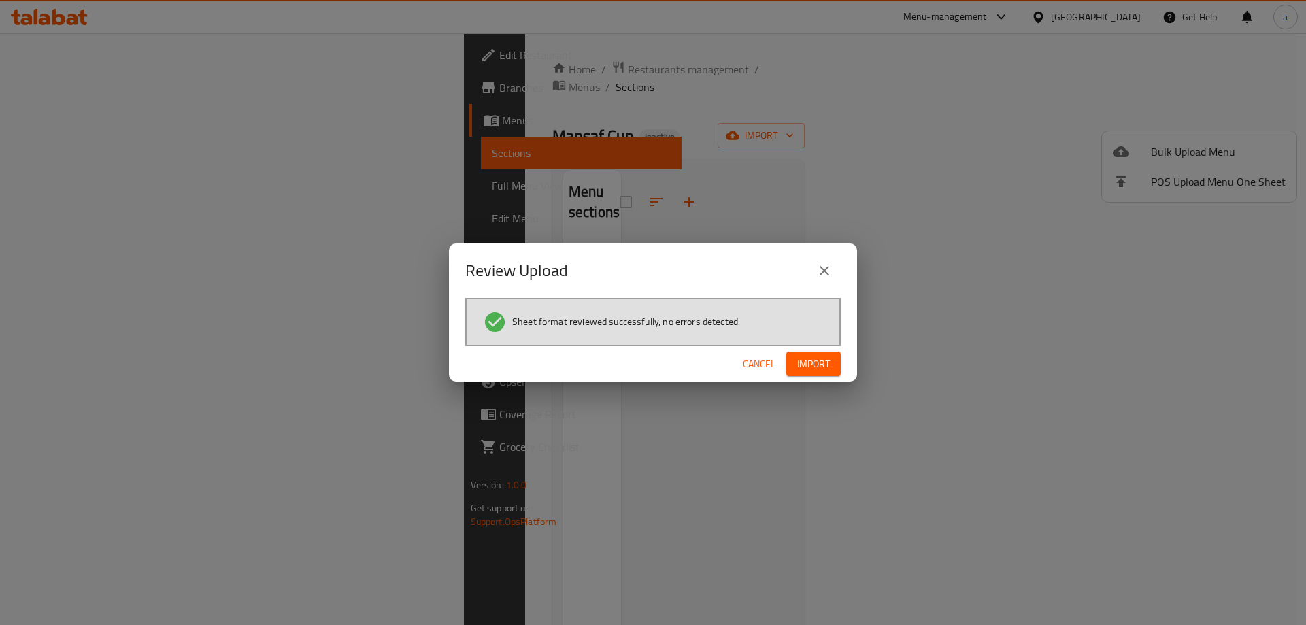
click at [813, 362] on span "Import" at bounding box center [813, 364] width 33 height 17
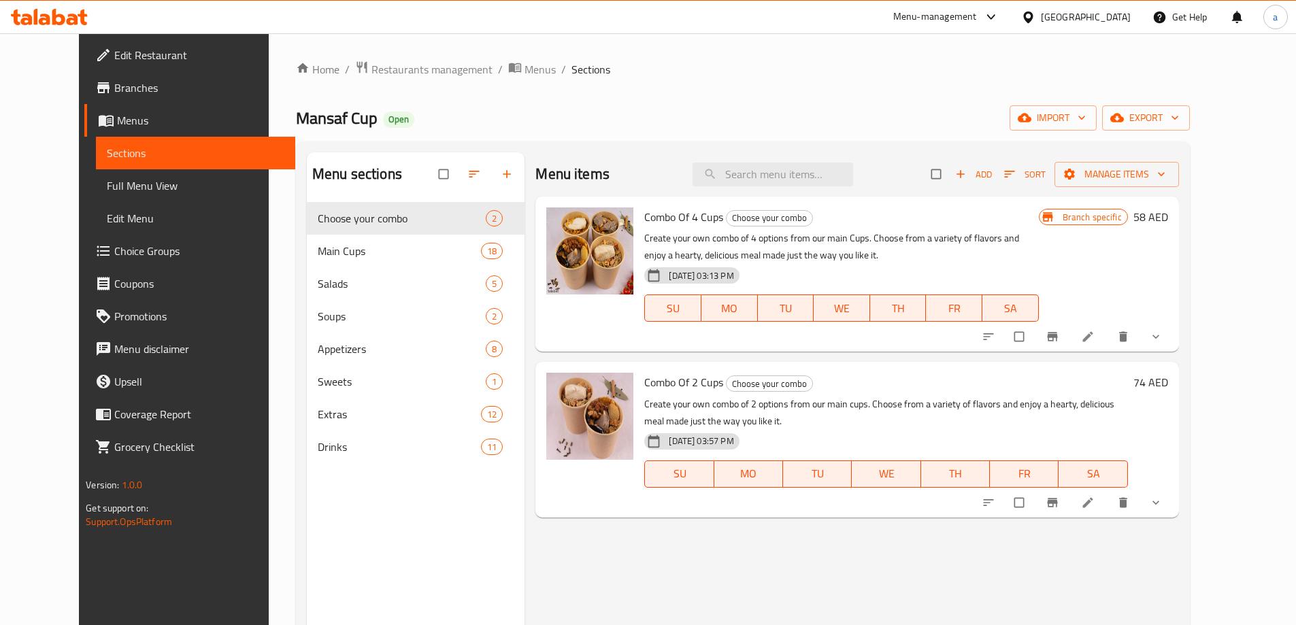
click at [119, 46] on link "Edit Restaurant" at bounding box center [189, 55] width 211 height 33
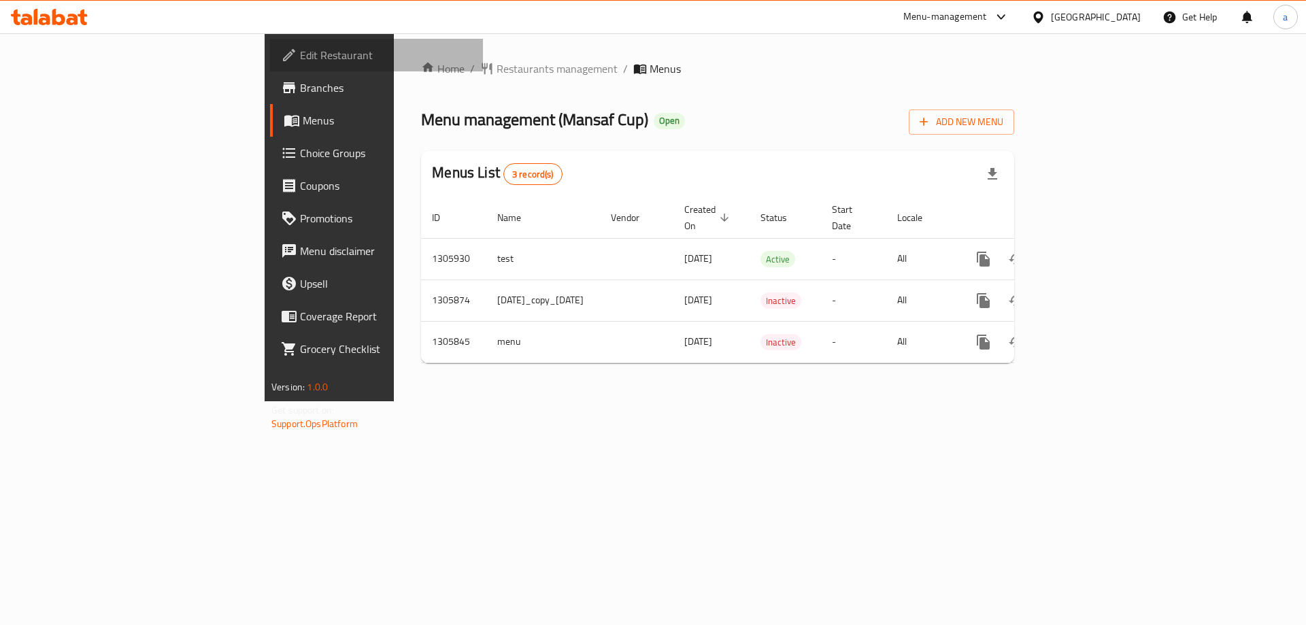
click at [300, 59] on span "Edit Restaurant" at bounding box center [386, 55] width 172 height 16
